Goal: Transaction & Acquisition: Purchase product/service

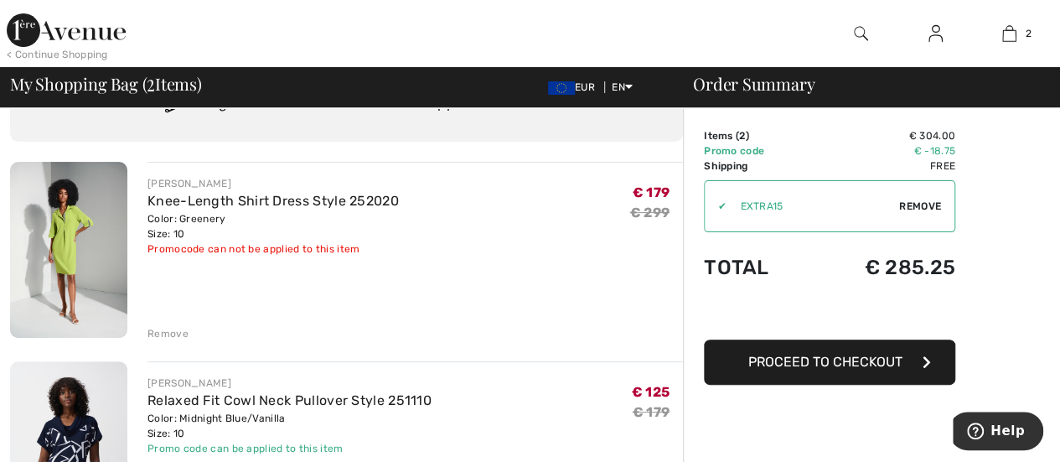
scroll to position [168, 0]
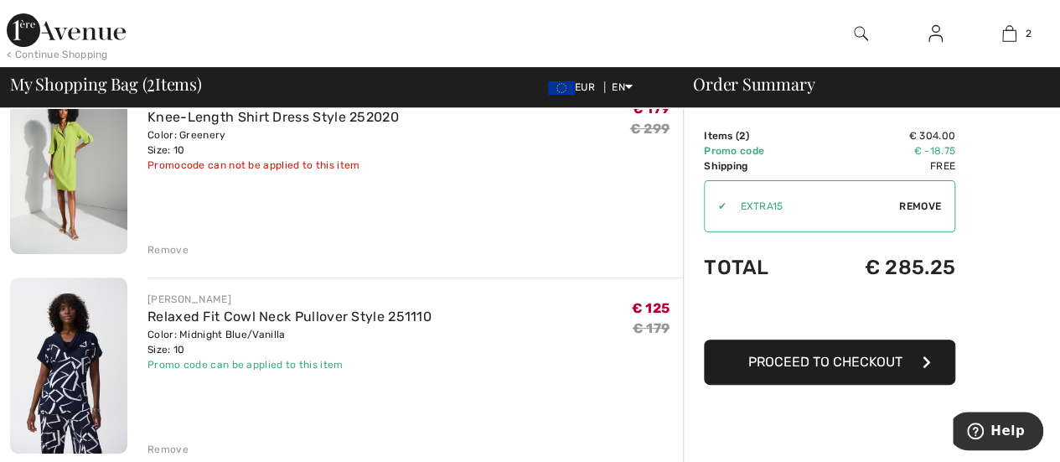
click at [928, 39] on img at bounding box center [935, 33] width 14 height 20
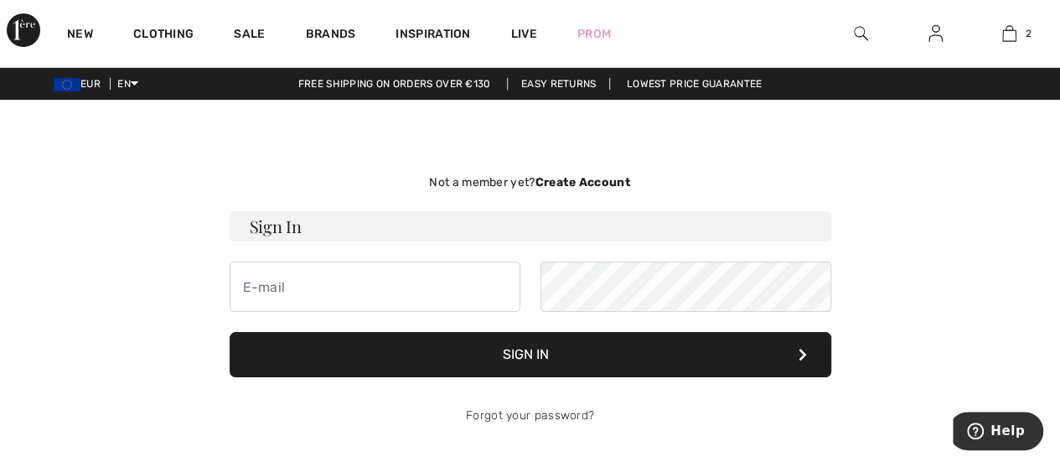
click at [556, 351] on button "Sign In" at bounding box center [530, 354] width 601 height 45
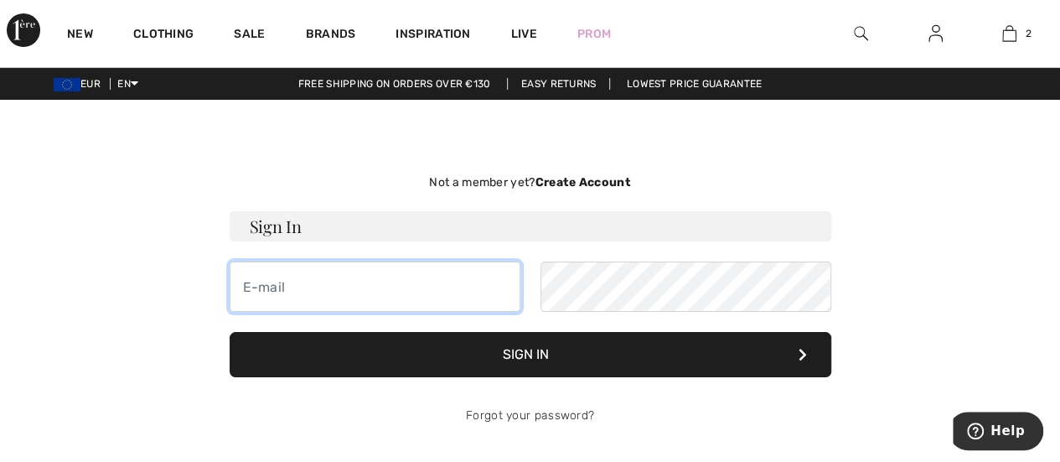
click at [323, 267] on input "email" at bounding box center [375, 286] width 291 height 50
type input "nadinaschranka@gmail.com"
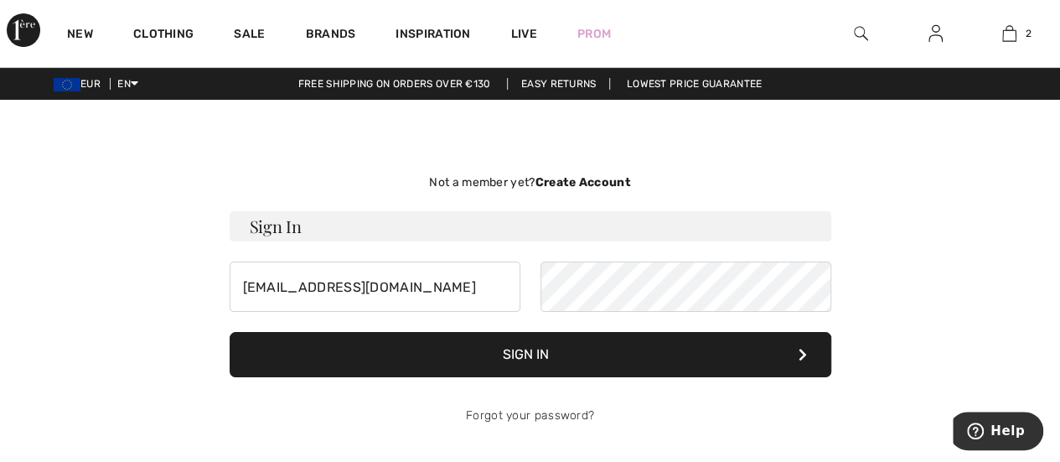
click at [544, 345] on button "Sign In" at bounding box center [530, 354] width 601 height 45
click at [798, 356] on icon at bounding box center [802, 354] width 8 height 13
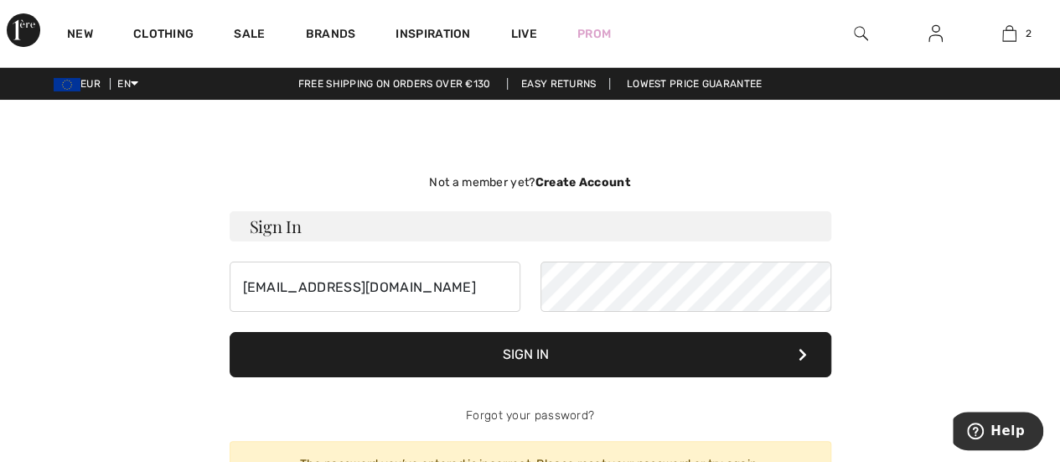
click at [530, 355] on button "Sign In" at bounding box center [530, 354] width 601 height 45
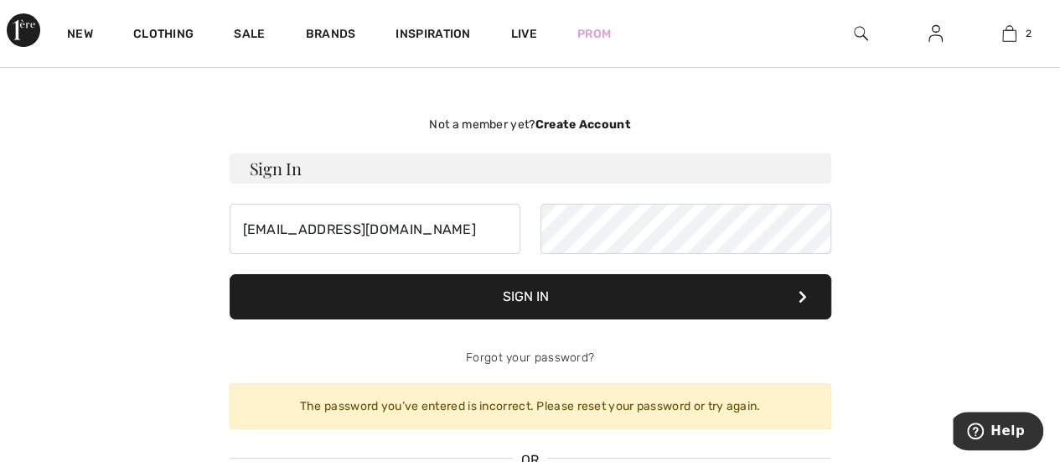
scroll to position [84, 0]
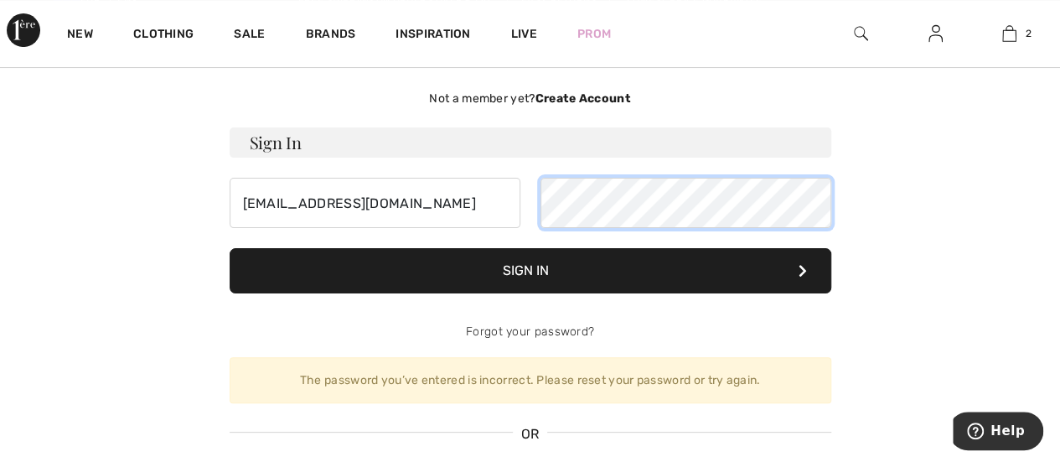
click at [510, 195] on div "nadinaschranka@gmail.com" at bounding box center [530, 203] width 601 height 50
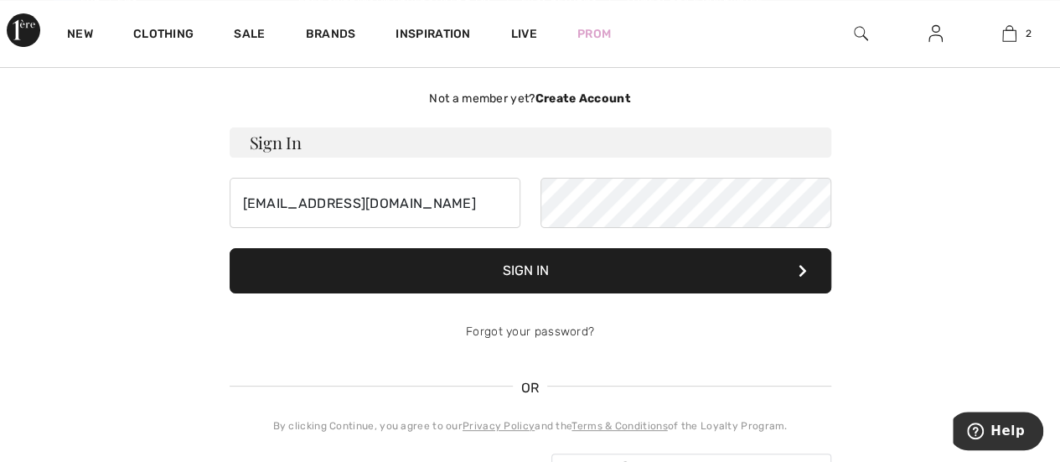
click at [494, 262] on button "Sign In" at bounding box center [530, 270] width 601 height 45
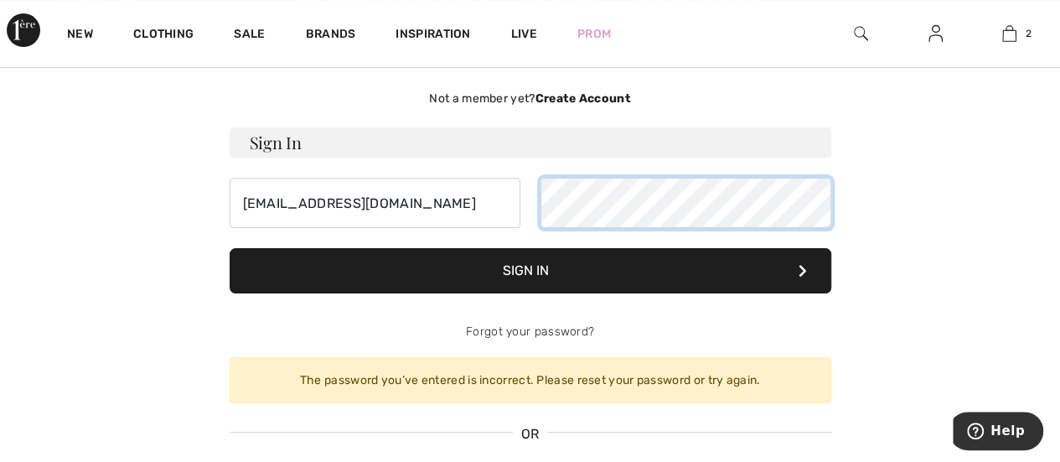
click at [498, 203] on div "nadinaschranka@gmail.com" at bounding box center [530, 203] width 601 height 50
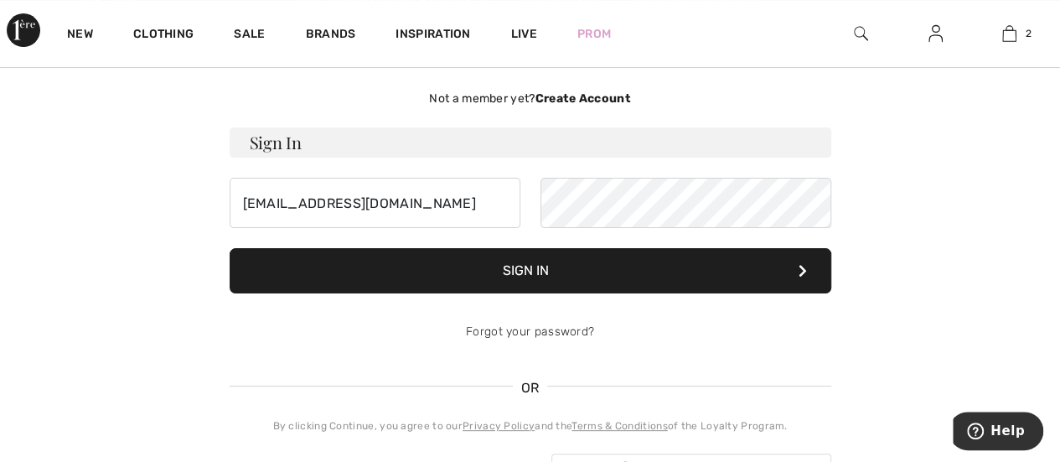
click at [528, 271] on button "Sign In" at bounding box center [530, 270] width 601 height 45
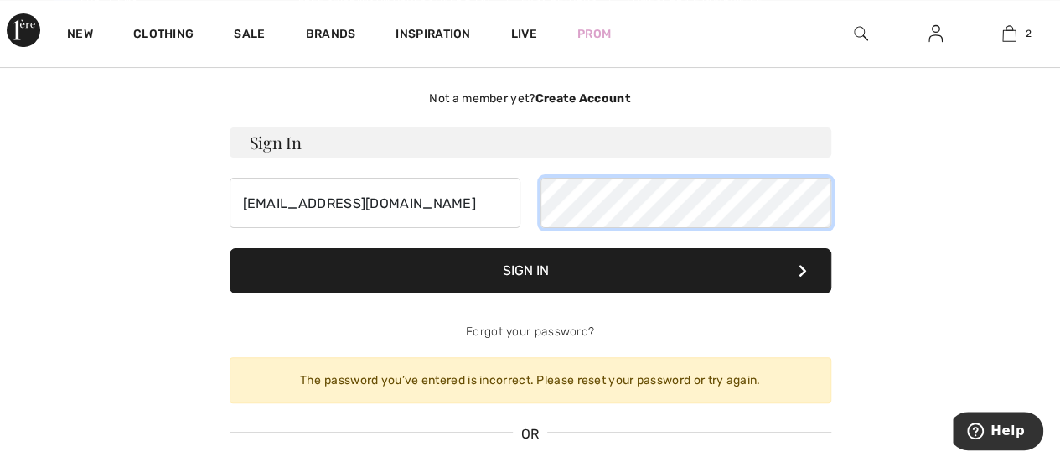
click at [480, 186] on div "nadinaschranka@gmail.com" at bounding box center [530, 203] width 601 height 50
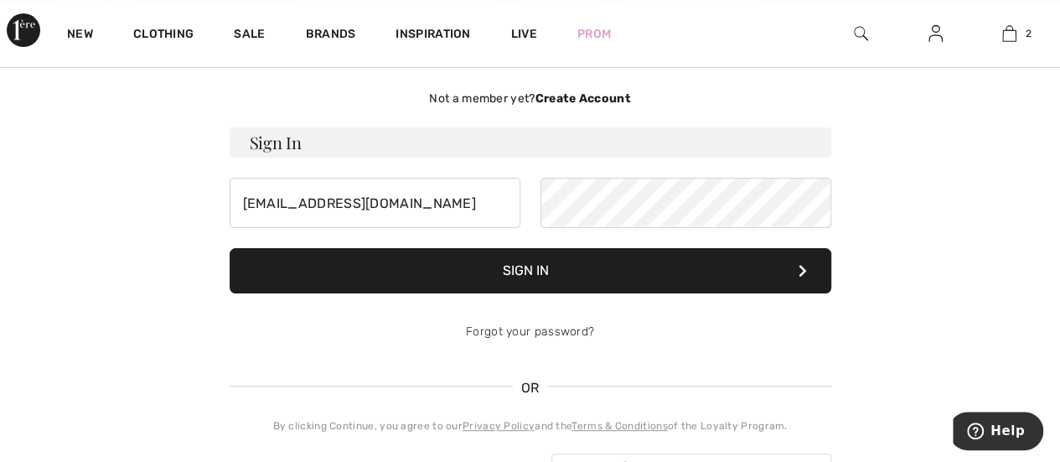
click at [508, 266] on button "Sign In" at bounding box center [530, 270] width 601 height 45
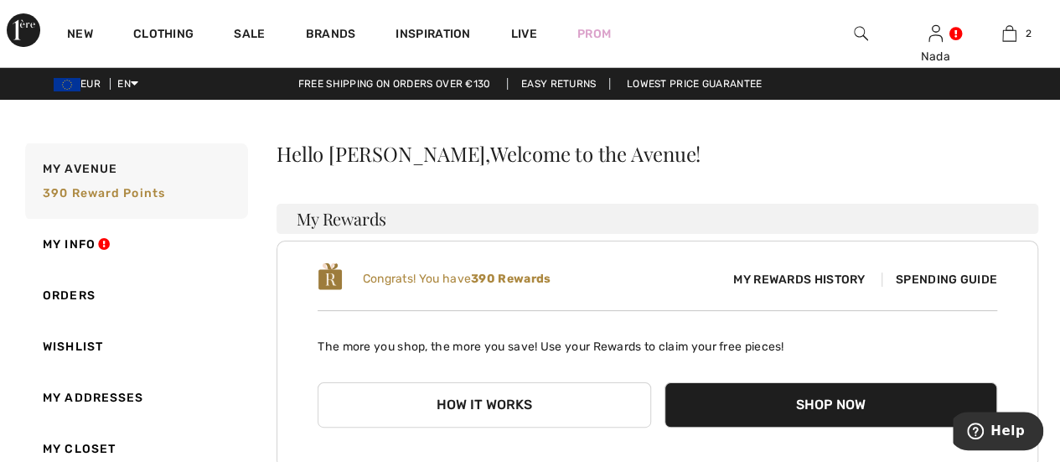
scroll to position [84, 0]
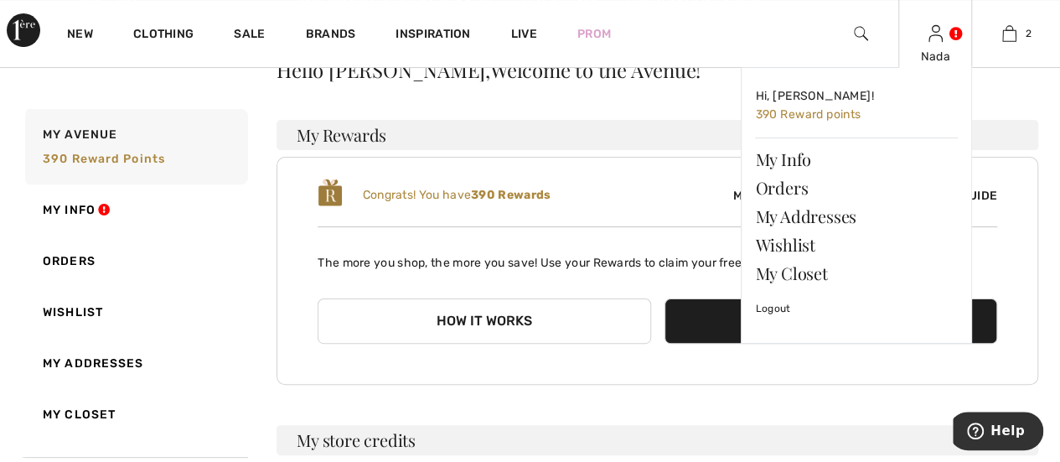
click at [943, 47] on div "Nada Hi, Nada! 390 Reward points My Info Orders My Addresses Wishlist My Closet…" at bounding box center [935, 33] width 75 height 67
click at [939, 59] on div "Nada" at bounding box center [935, 57] width 73 height 18
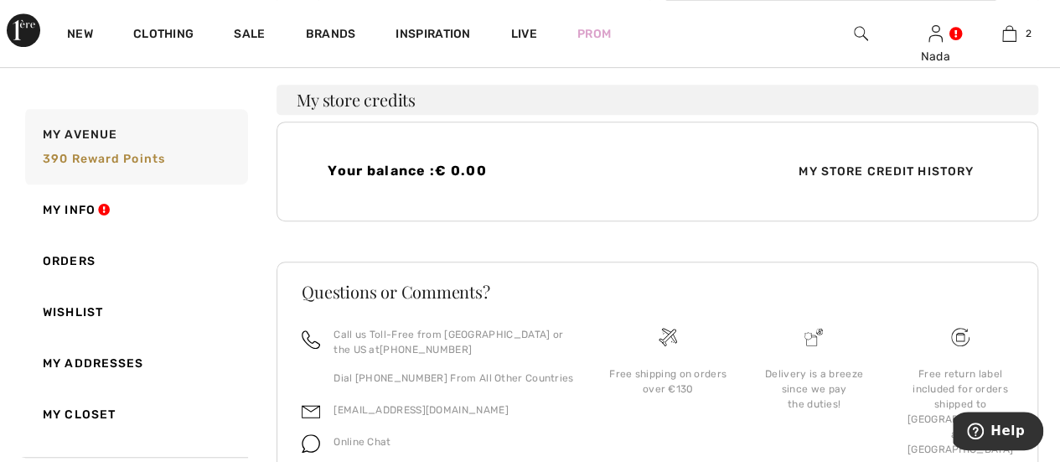
scroll to position [332, 0]
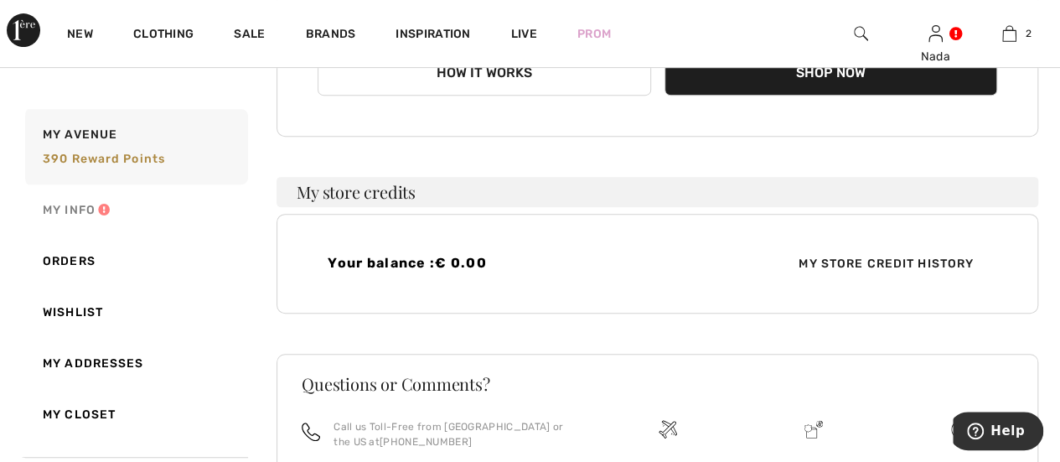
click at [72, 207] on link "My Info" at bounding box center [135, 209] width 226 height 51
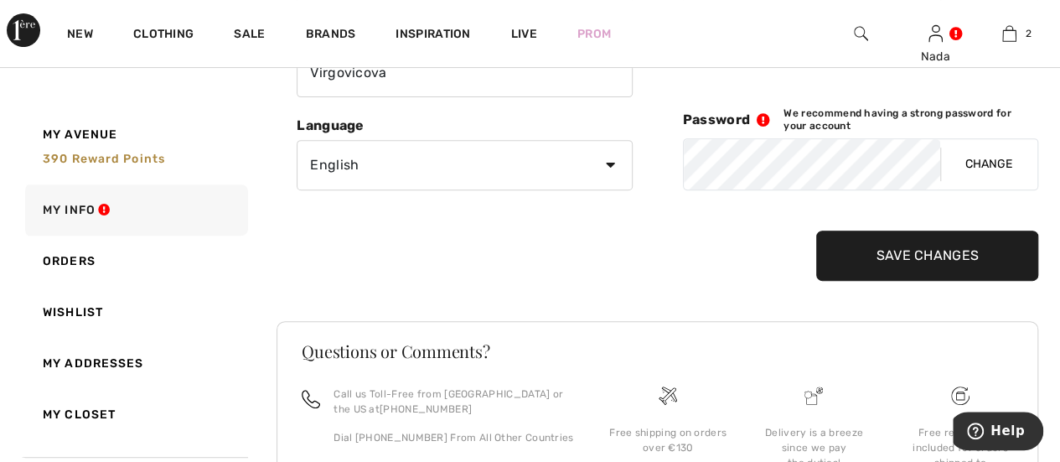
scroll to position [150, 0]
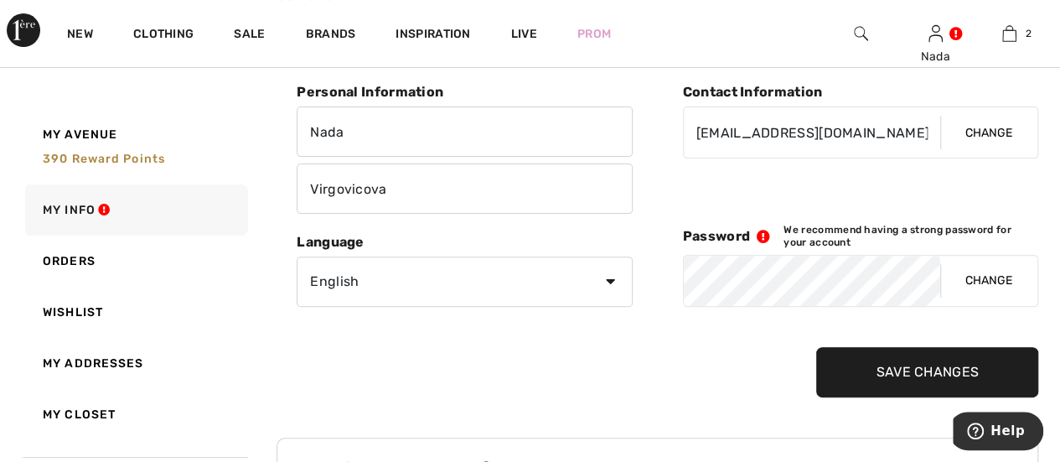
click at [978, 279] on button "Change" at bounding box center [988, 280] width 97 height 50
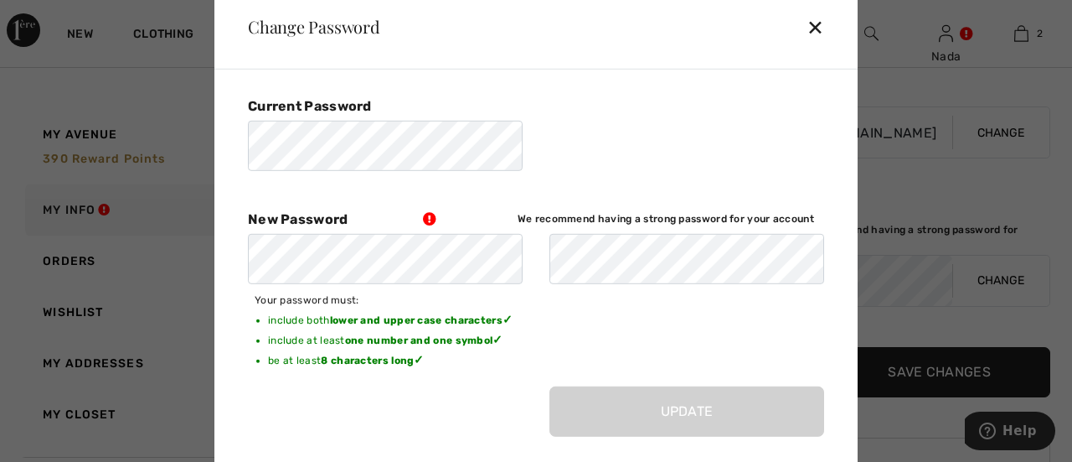
drag, startPoint x: 666, startPoint y: 223, endPoint x: 657, endPoint y: 227, distance: 10.1
click at [665, 224] on div "New Password We recommend having a strong password for your account" at bounding box center [531, 219] width 566 height 16
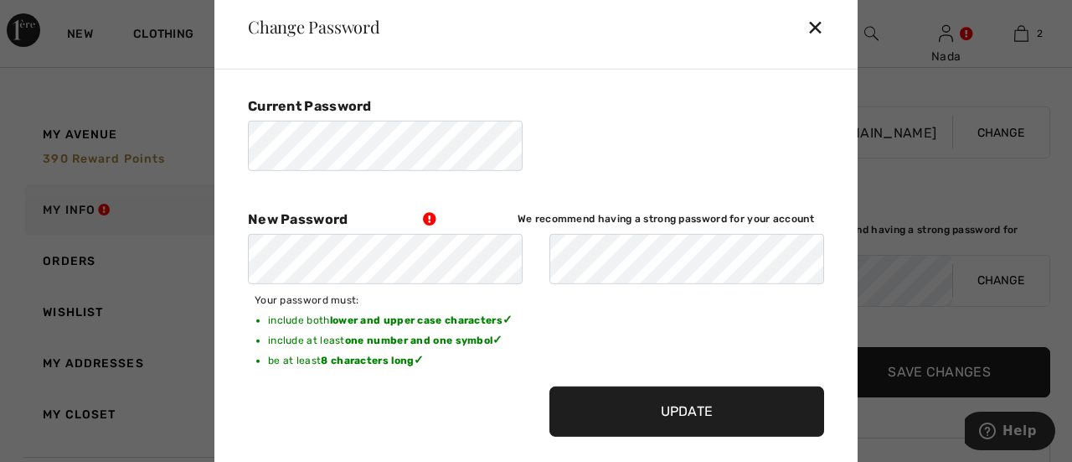
click at [692, 405] on input "Update" at bounding box center [686, 411] width 275 height 50
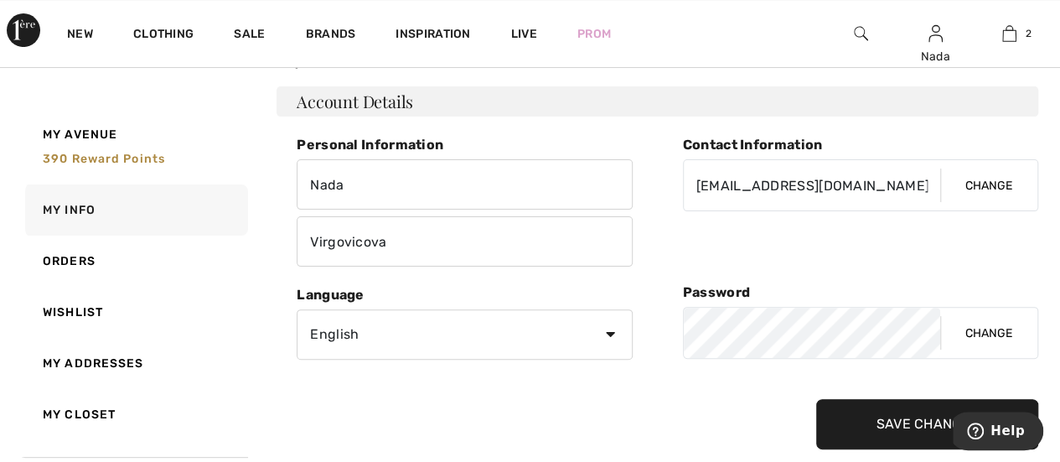
scroll to position [168, 0]
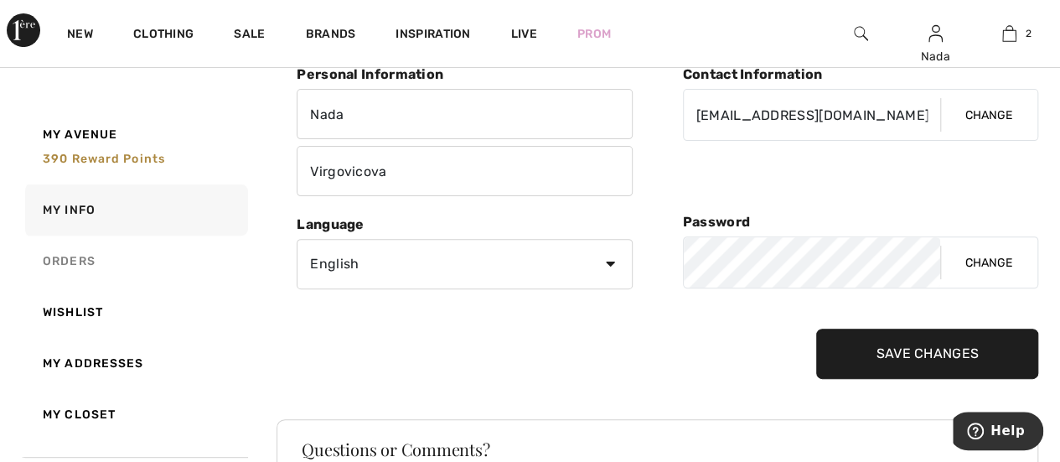
click at [52, 262] on link "Orders" at bounding box center [135, 260] width 226 height 51
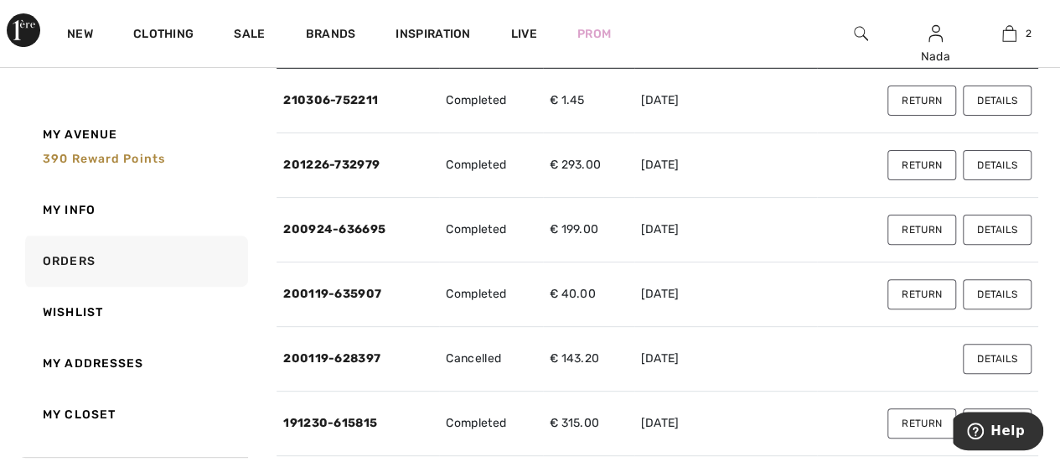
scroll to position [0, 0]
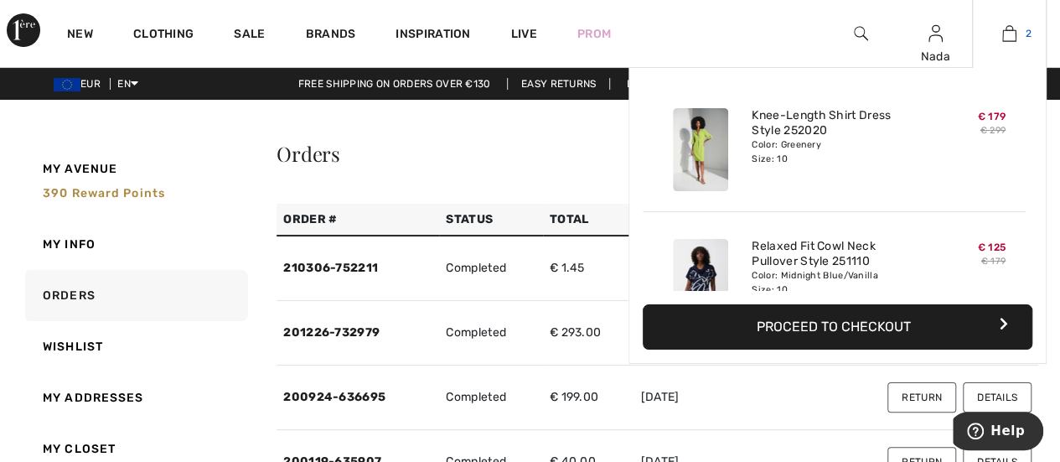
click at [1003, 36] on img at bounding box center [1009, 33] width 14 height 20
click at [1018, 31] on link "2" at bounding box center [1008, 33] width 73 height 20
click at [822, 328] on button "Proceed to Checkout" at bounding box center [836, 326] width 389 height 45
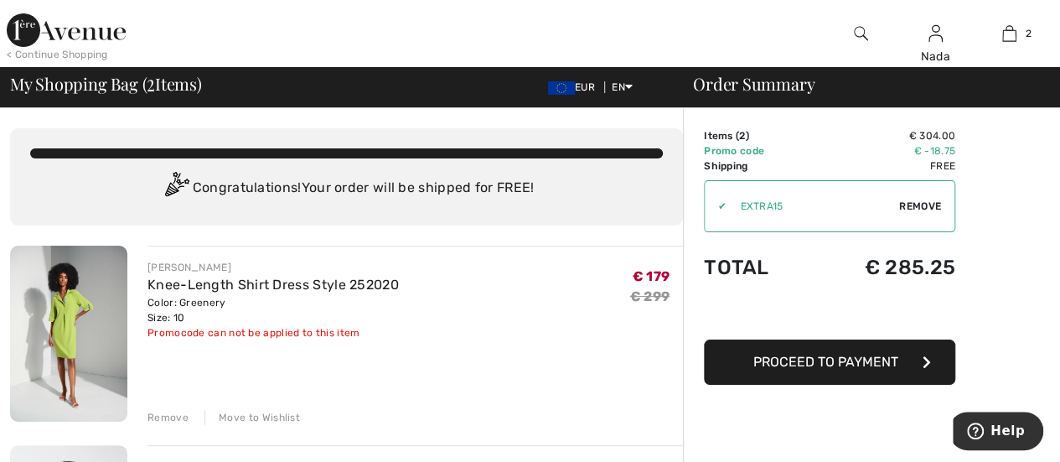
click at [35, 23] on img at bounding box center [66, 30] width 119 height 34
click at [52, 56] on div "< Continue Shopping" at bounding box center [57, 54] width 101 height 15
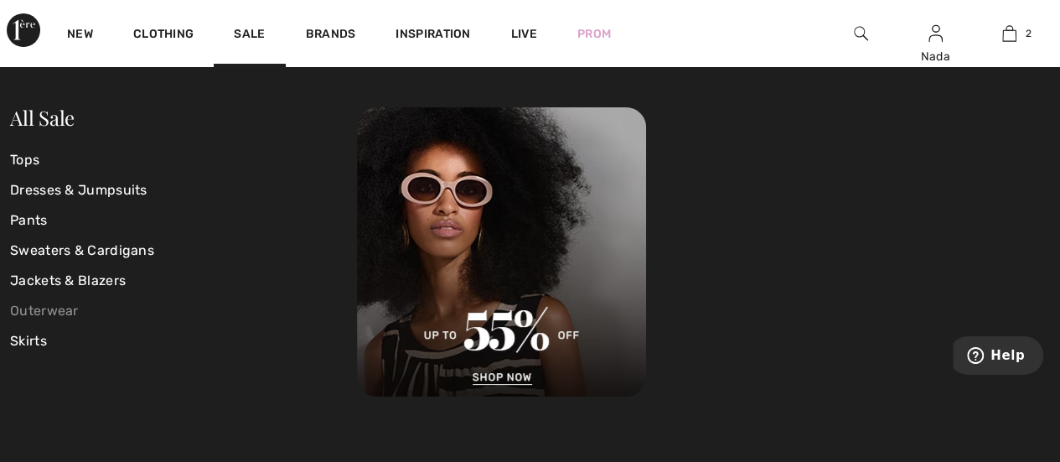
click at [27, 309] on link "Outerwear" at bounding box center [183, 311] width 347 height 30
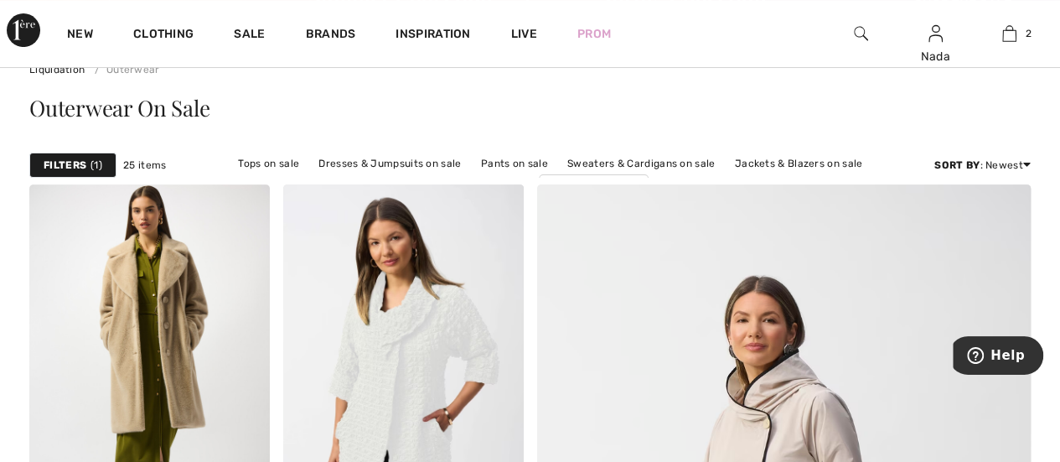
scroll to position [168, 0]
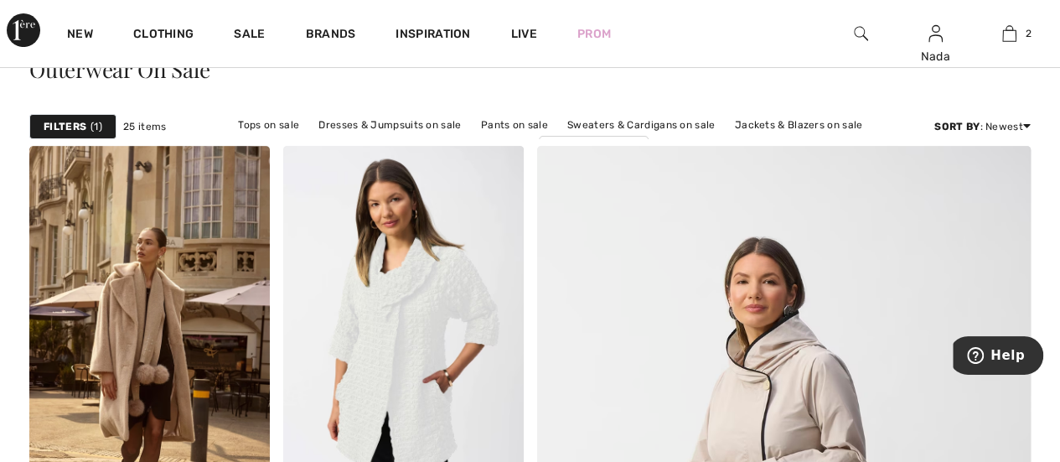
click at [74, 127] on strong "Filters" at bounding box center [65, 126] width 43 height 15
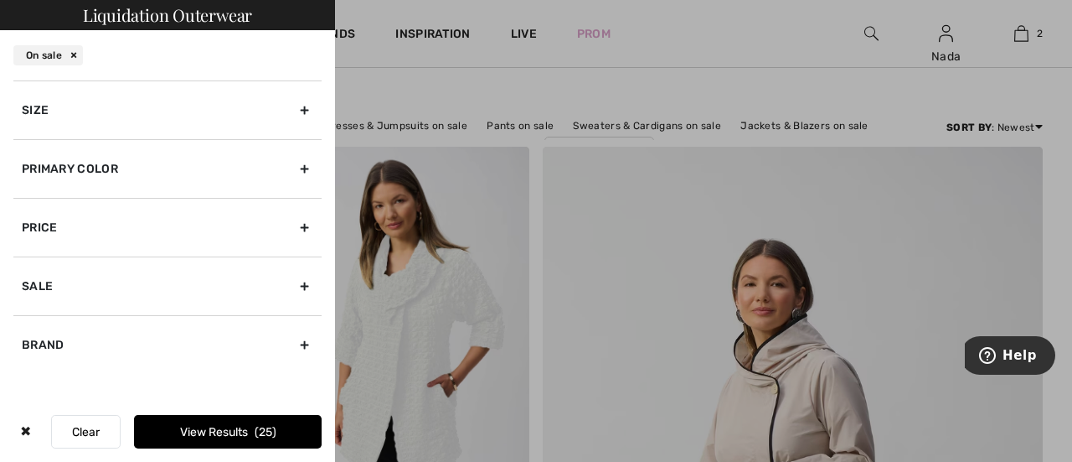
click at [65, 108] on div "Size" at bounding box center [167, 109] width 308 height 59
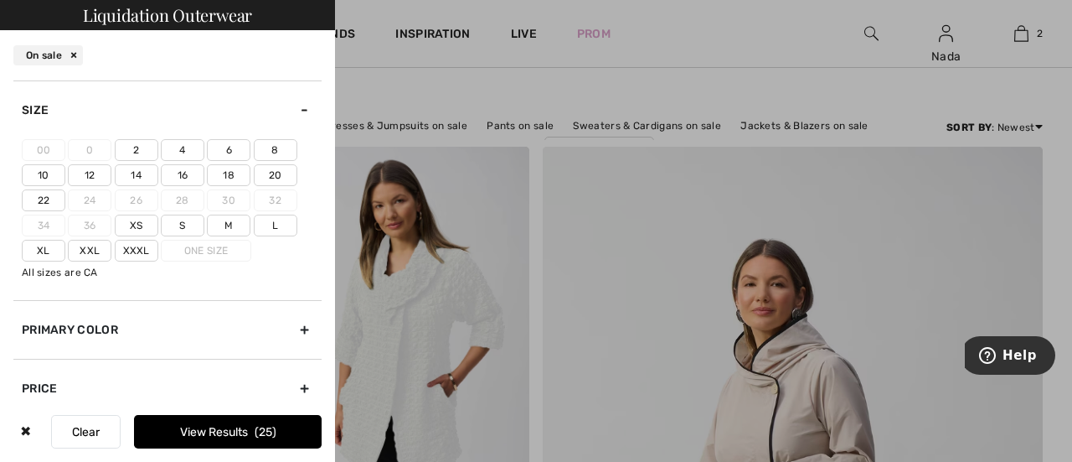
click at [49, 170] on label "10" at bounding box center [44, 175] width 44 height 22
click at [0, 0] on input"] "10" at bounding box center [0, 0] width 0 height 0
click at [268, 436] on span "4" at bounding box center [266, 432] width 15 height 14
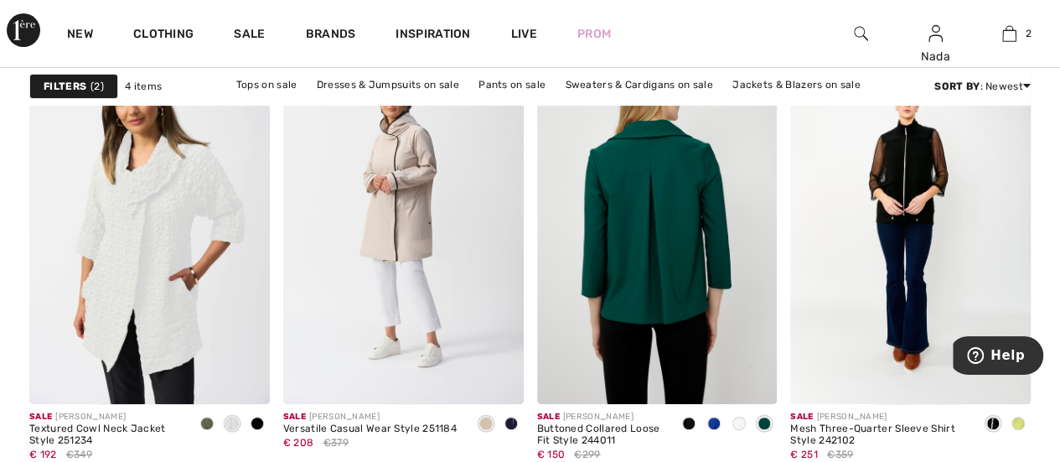
scroll to position [84, 0]
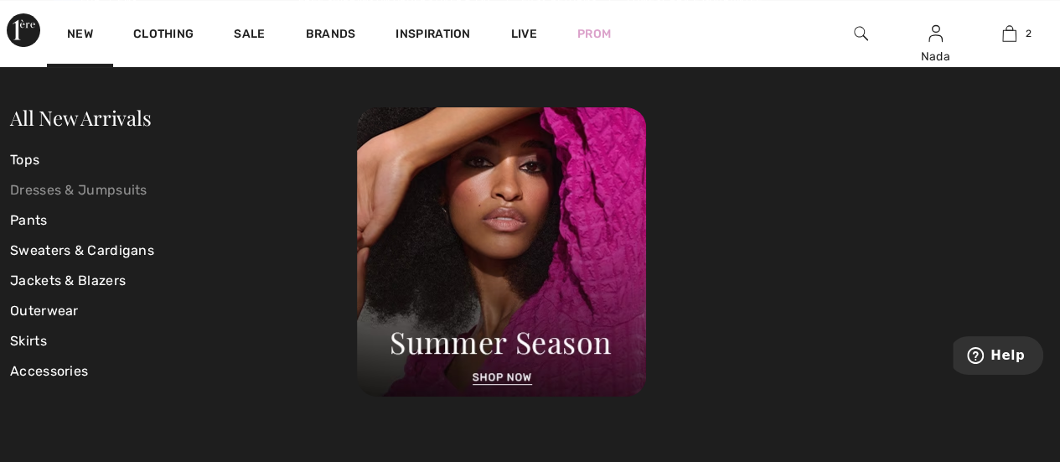
click at [38, 190] on link "Dresses & Jumpsuits" at bounding box center [183, 190] width 347 height 30
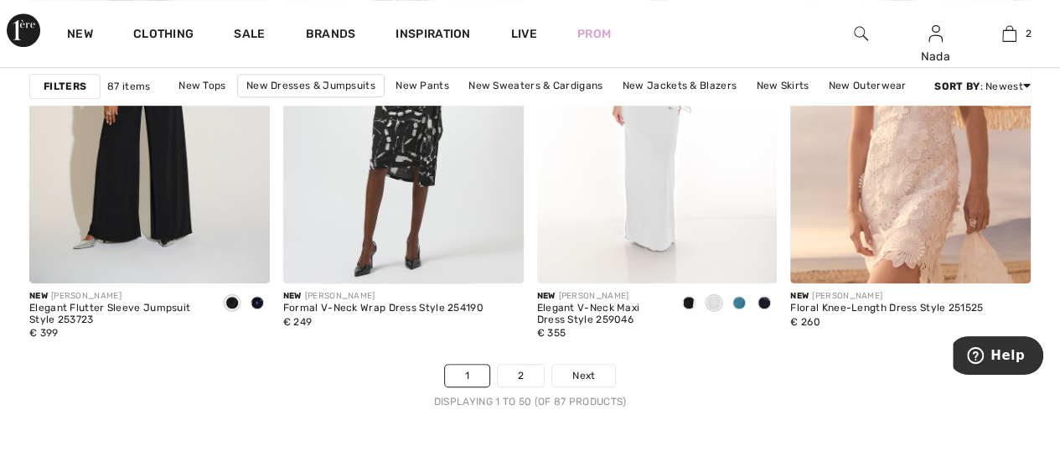
scroll to position [6869, 0]
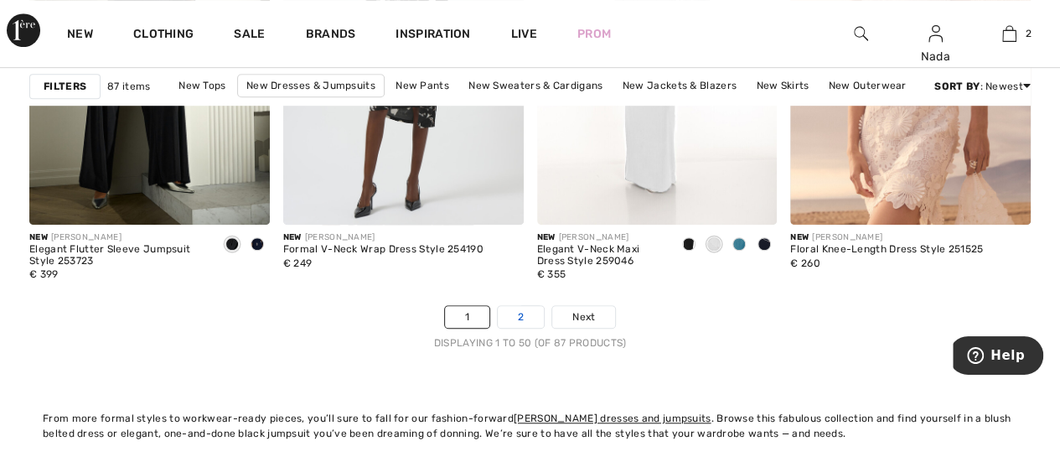
click at [517, 313] on link "2" at bounding box center [521, 317] width 46 height 22
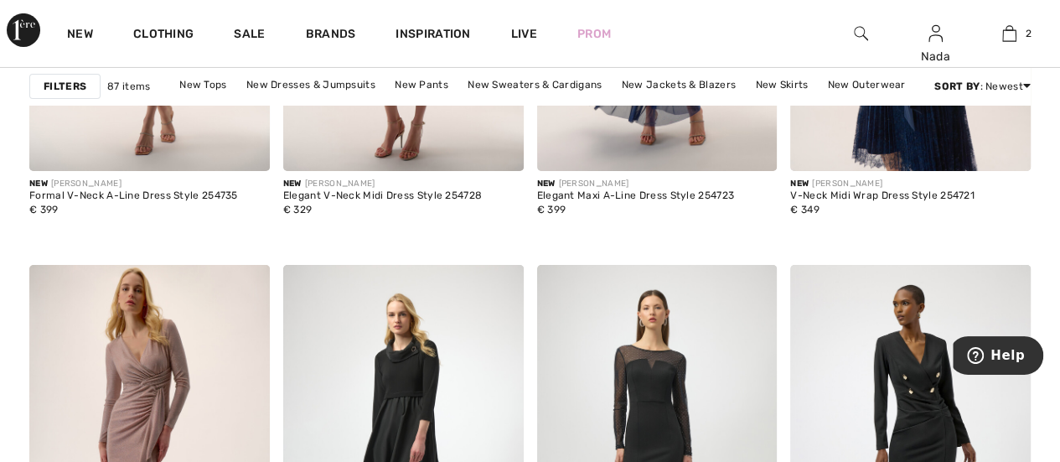
scroll to position [2680, 0]
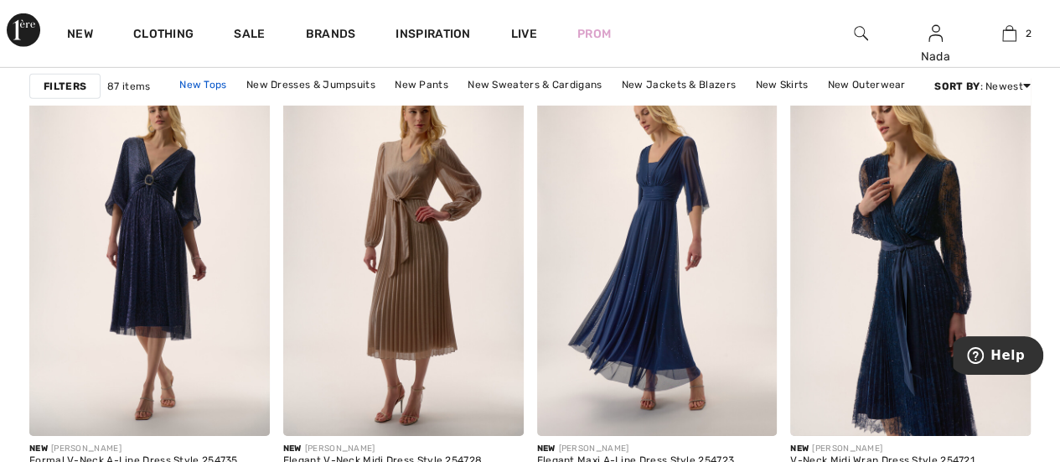
click at [194, 85] on link "New Tops" at bounding box center [203, 85] width 64 height 22
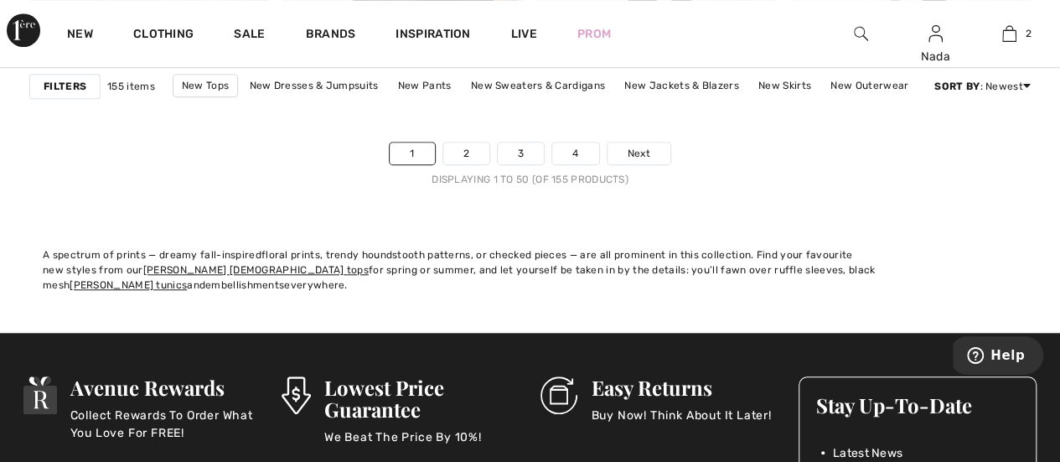
scroll to position [6952, 0]
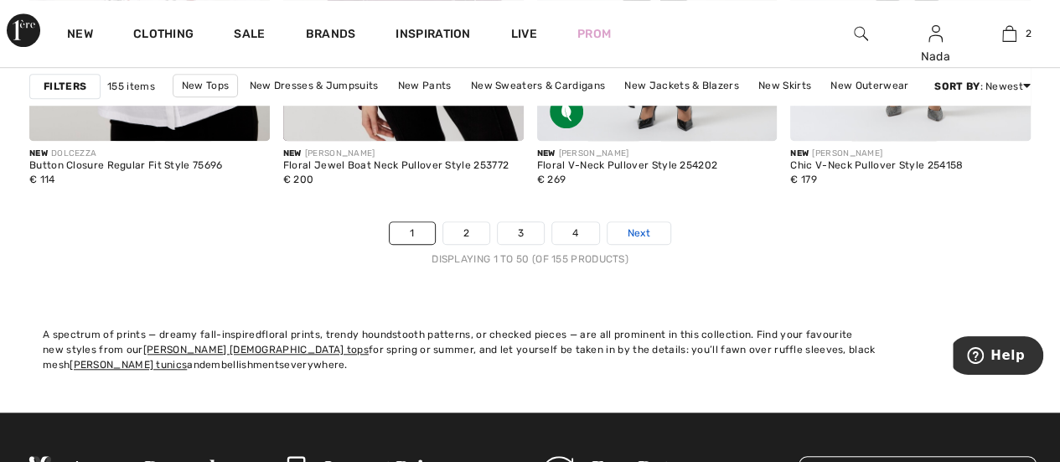
click at [622, 228] on link "Next" at bounding box center [638, 233] width 63 height 22
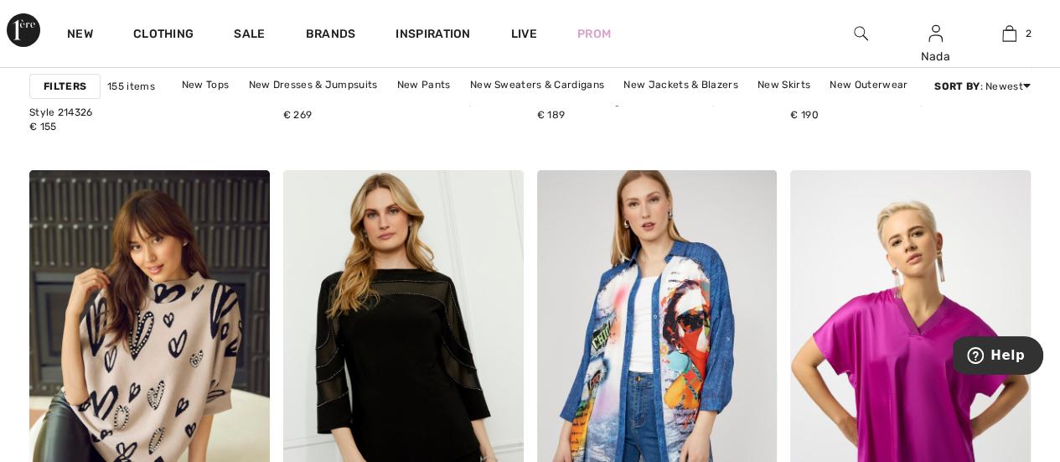
scroll to position [3099, 0]
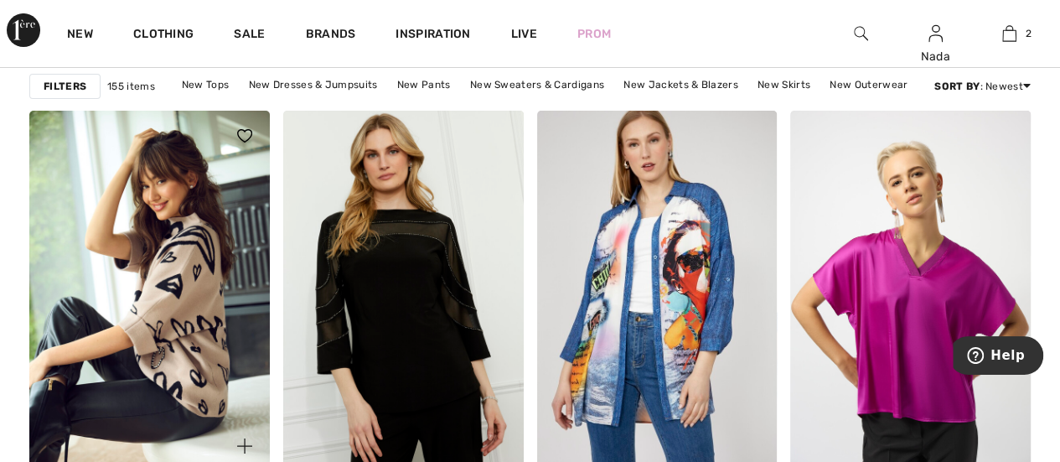
click at [228, 264] on img at bounding box center [149, 291] width 240 height 360
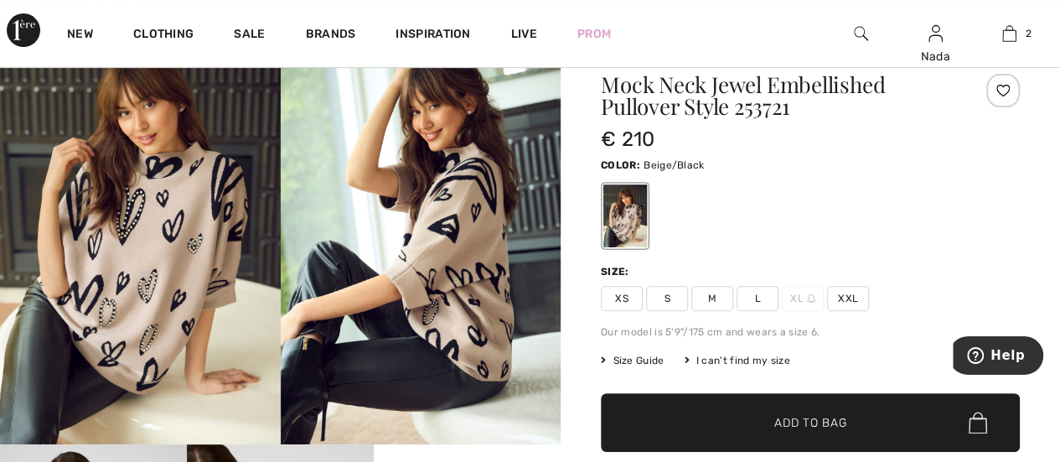
scroll to position [168, 0]
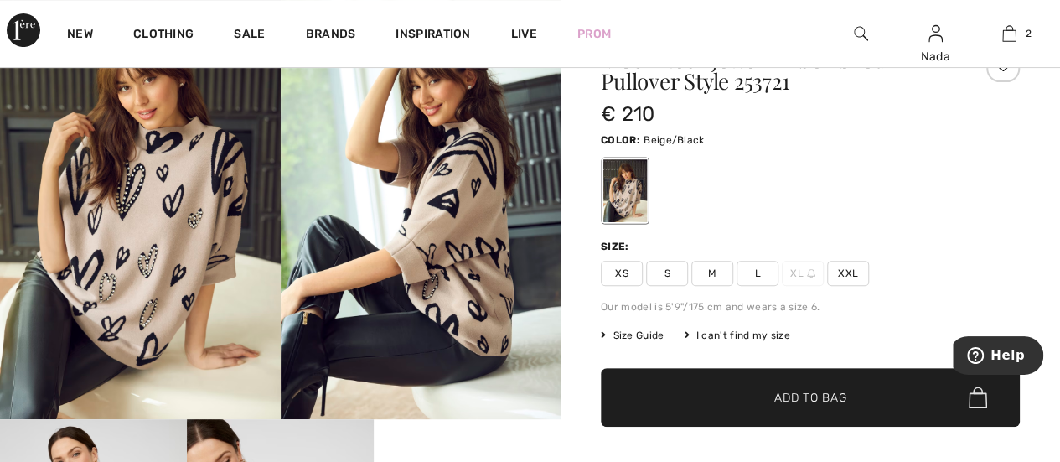
click at [216, 257] on img at bounding box center [140, 208] width 281 height 420
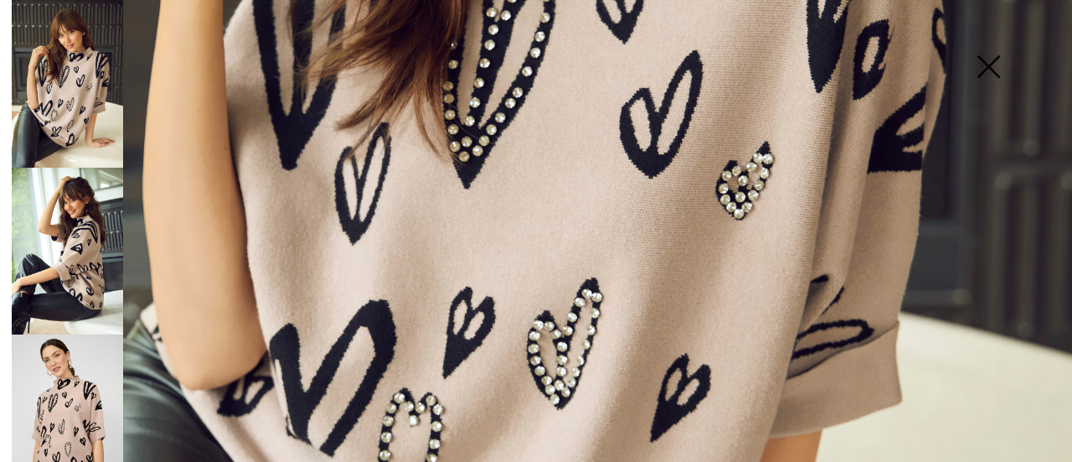
scroll to position [754, 0]
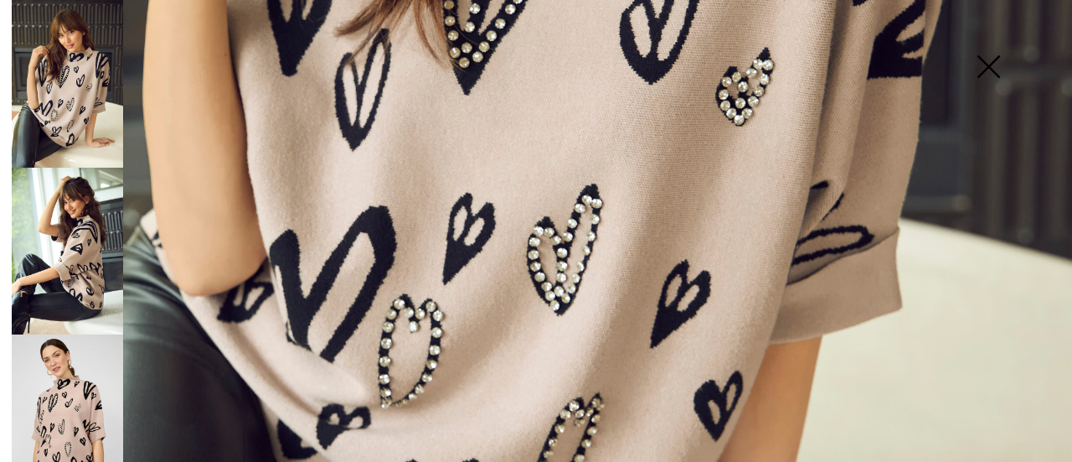
click at [82, 386] on img at bounding box center [67, 418] width 111 height 168
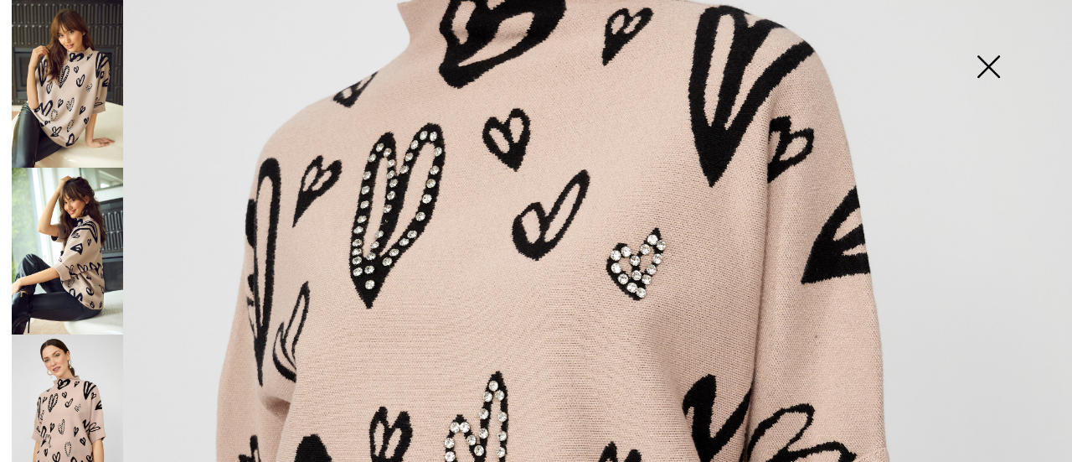
scroll to position [335, 0]
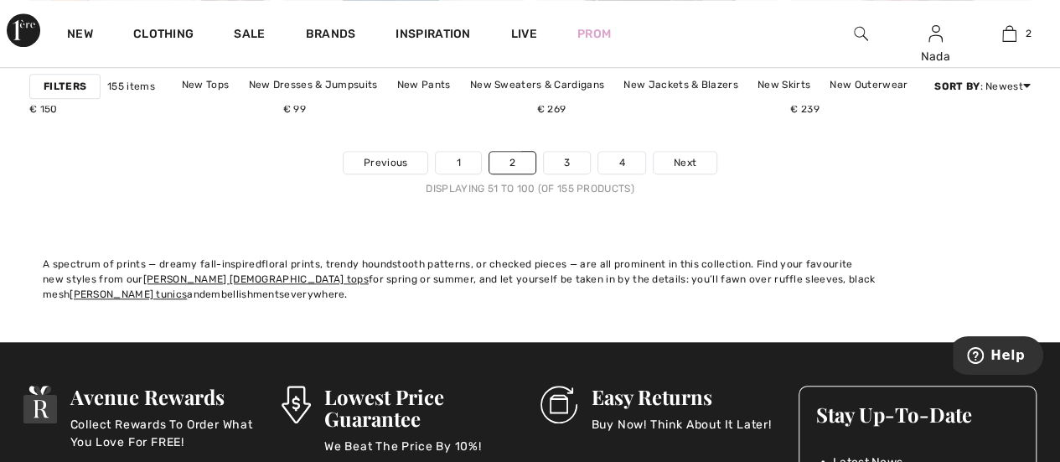
scroll to position [6952, 0]
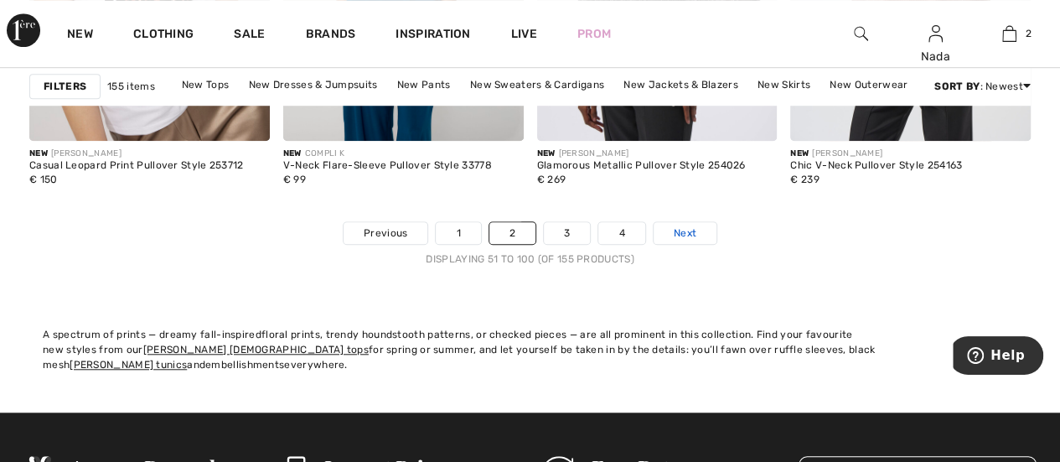
click at [681, 225] on span "Next" at bounding box center [684, 232] width 23 height 15
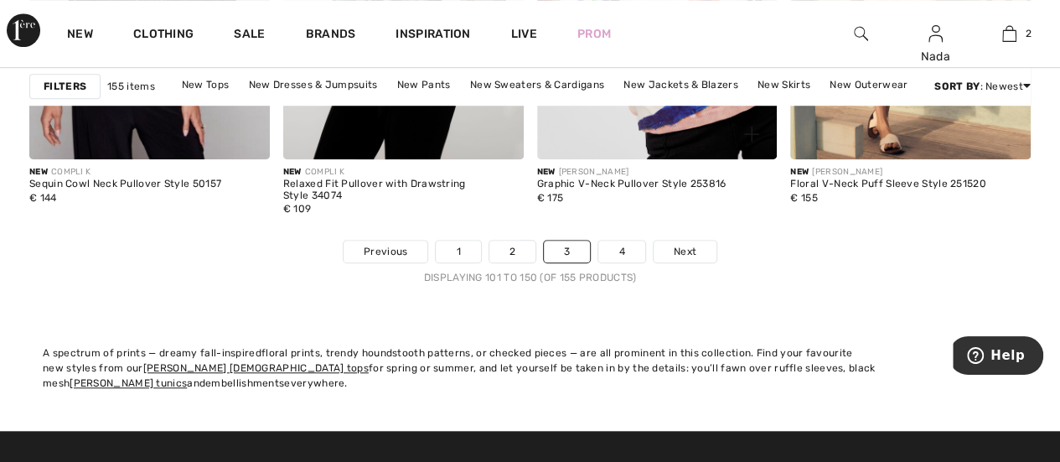
scroll to position [7036, 0]
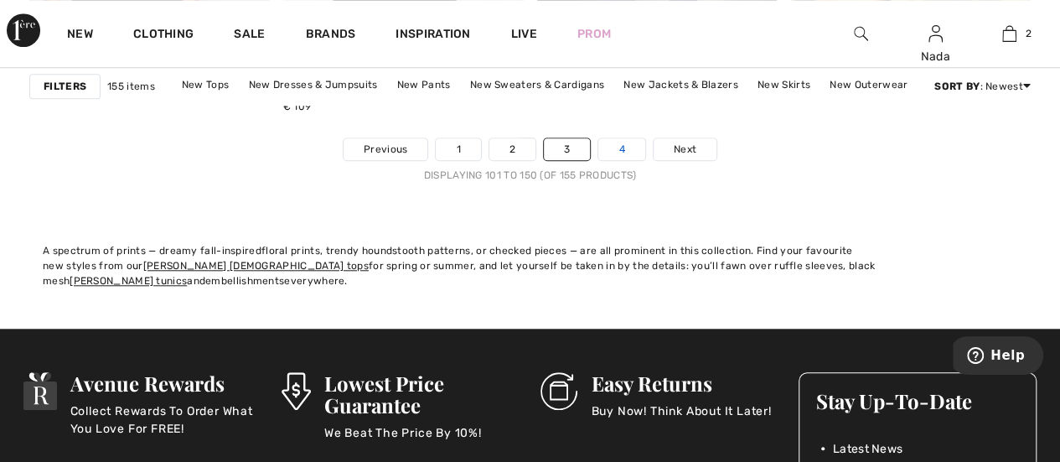
click at [620, 148] on link "4" at bounding box center [621, 149] width 46 height 22
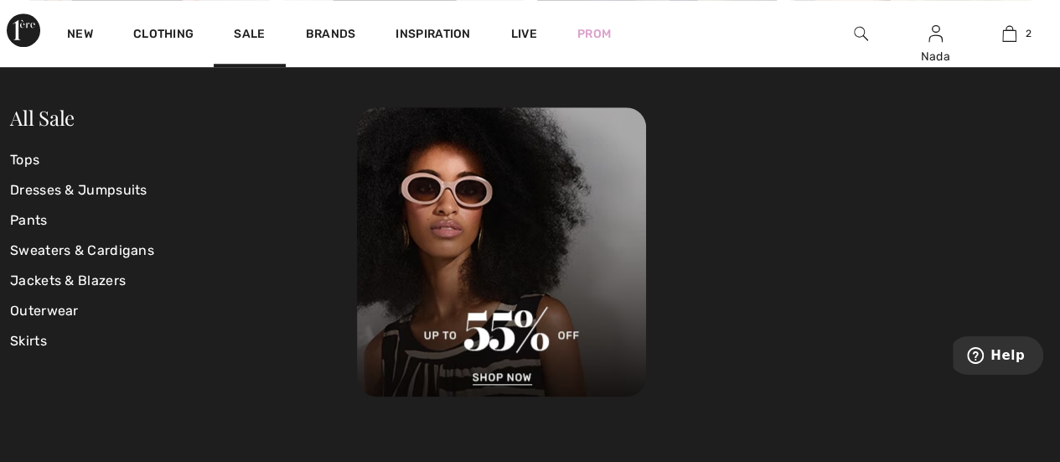
scroll to position [7149, 0]
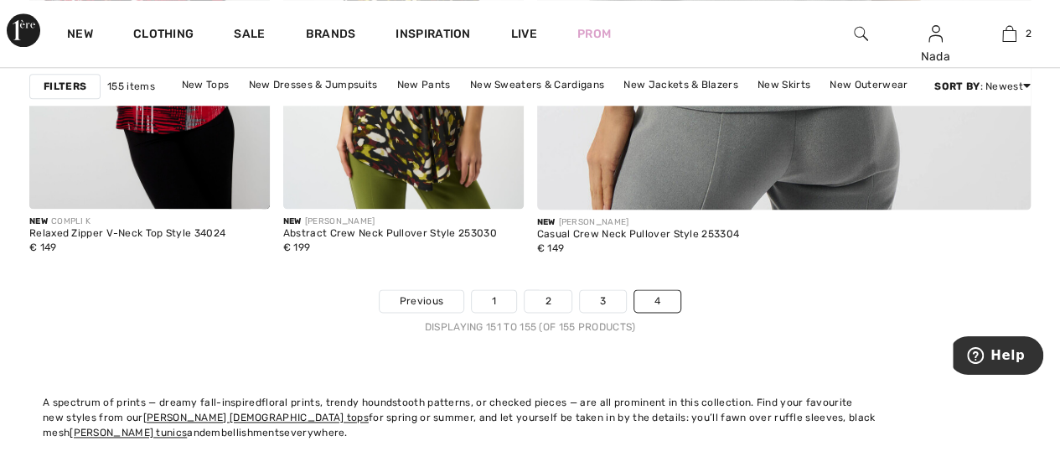
scroll to position [921, 0]
